Goal: Transaction & Acquisition: Download file/media

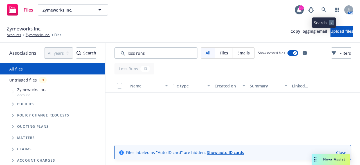
scroll to position [225, 0]
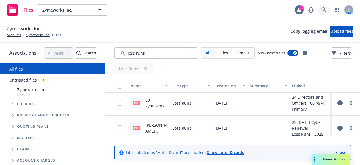
click at [325, 9] on icon at bounding box center [324, 9] width 5 height 5
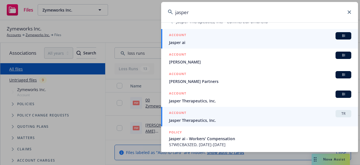
scroll to position [56, 0]
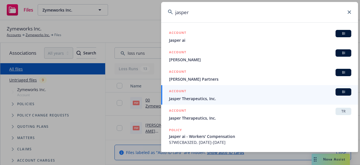
type input "jasper"
click at [203, 98] on span "Jasper Therapeutics, Inc." at bounding box center [260, 98] width 182 height 6
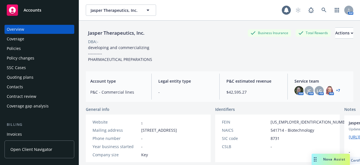
click at [17, 47] on div "Policies" at bounding box center [14, 48] width 14 height 9
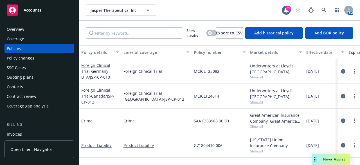
click at [209, 33] on icon "button" at bounding box center [210, 33] width 2 height 2
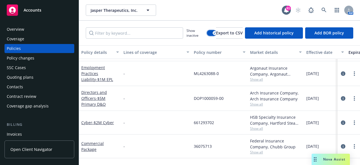
scroll to position [422, 0]
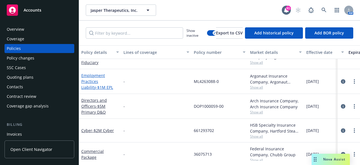
click at [93, 80] on link "Employment Practices Liability - $1M EPL" at bounding box center [97, 81] width 32 height 17
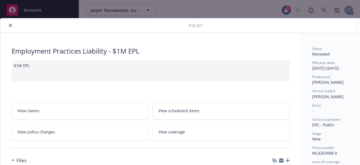
click at [10, 24] on icon "close" at bounding box center [10, 25] width 3 height 3
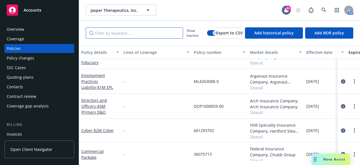
click at [118, 31] on input "Filter by keyword..." at bounding box center [134, 32] width 97 height 11
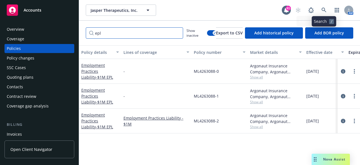
type input "epl"
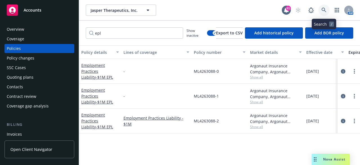
click at [324, 9] on icon at bounding box center [324, 10] width 5 height 5
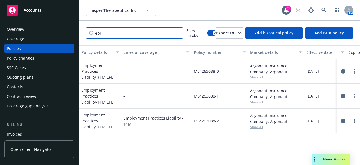
drag, startPoint x: 106, startPoint y: 34, endPoint x: 95, endPoint y: 33, distance: 11.0
click at [95, 33] on input "epl" at bounding box center [134, 32] width 97 height 11
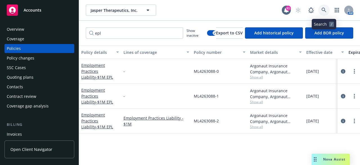
click at [325, 11] on icon at bounding box center [324, 10] width 5 height 5
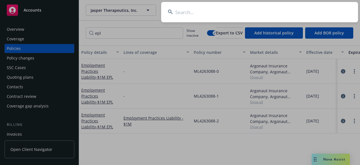
click at [198, 18] on input at bounding box center [259, 12] width 197 height 20
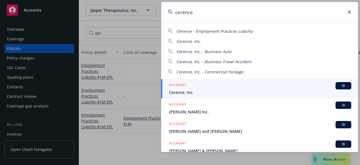
type input "cerence"
click at [199, 93] on span "Cerence, Inc." at bounding box center [260, 92] width 182 height 6
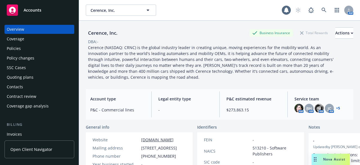
click at [25, 49] on div "Policies" at bounding box center [39, 48] width 65 height 9
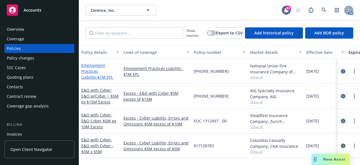
click at [89, 69] on link "Employment Practices Liability - $1M EPL" at bounding box center [97, 70] width 32 height 17
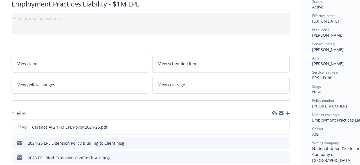
scroll to position [113, 0]
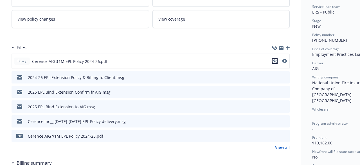
click at [274, 60] on icon "download file" at bounding box center [275, 61] width 5 height 5
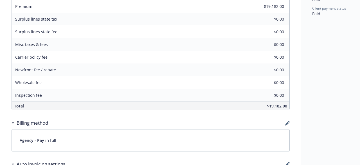
scroll to position [253, 0]
